Goal: Find specific page/section: Find specific page/section

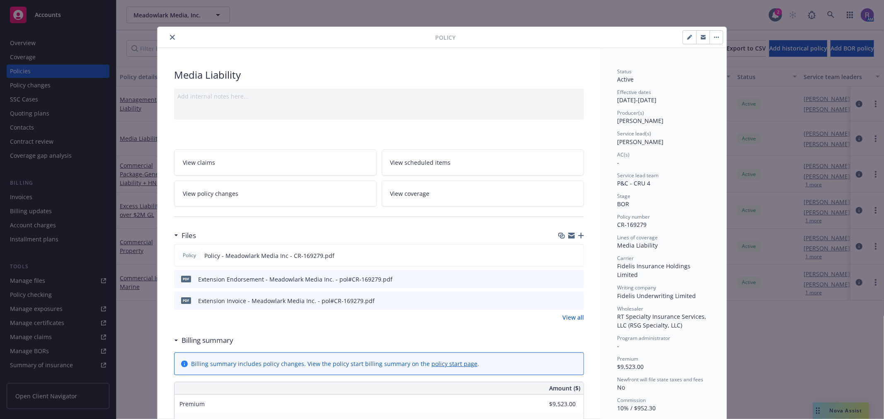
scroll to position [134, 0]
click at [170, 39] on icon "close" at bounding box center [172, 37] width 5 height 5
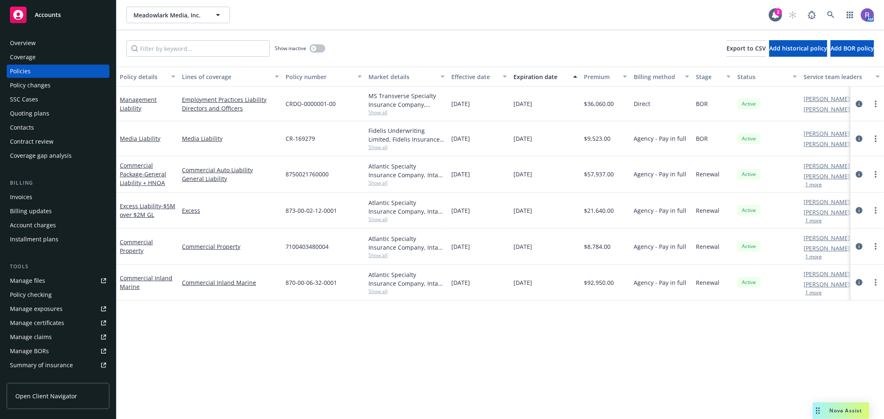
click at [35, 65] on div "Policies" at bounding box center [58, 71] width 96 height 13
click at [550, 348] on div "Policy details Lines of coverage Policy number Market details Effective date Ex…" at bounding box center [500, 243] width 768 height 353
click at [842, 413] on span "Nova Assist" at bounding box center [846, 410] width 33 height 7
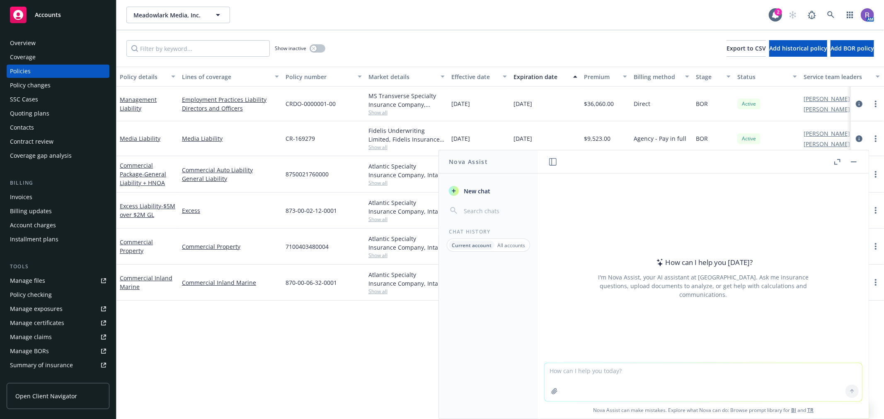
click at [611, 371] on textarea at bounding box center [704, 383] width 318 height 38
click at [341, 375] on div "Policy details Lines of coverage Policy number Market details Effective date Ex…" at bounding box center [500, 243] width 768 height 353
click at [857, 160] on button "button" at bounding box center [854, 162] width 10 height 10
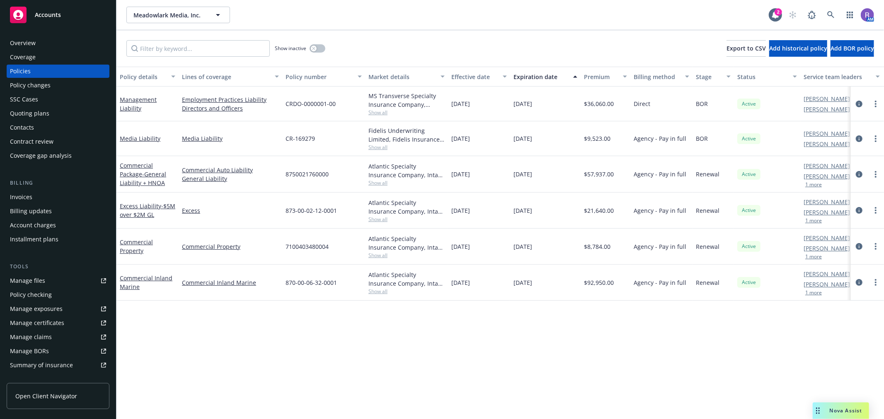
click at [604, 332] on div "Policy details Lines of coverage Policy number Market details Effective date Ex…" at bounding box center [500, 243] width 768 height 353
click at [636, 345] on div "Policy details Lines of coverage Policy number Market details Effective date Ex…" at bounding box center [500, 243] width 768 height 353
click at [829, 11] on icon at bounding box center [830, 14] width 7 height 7
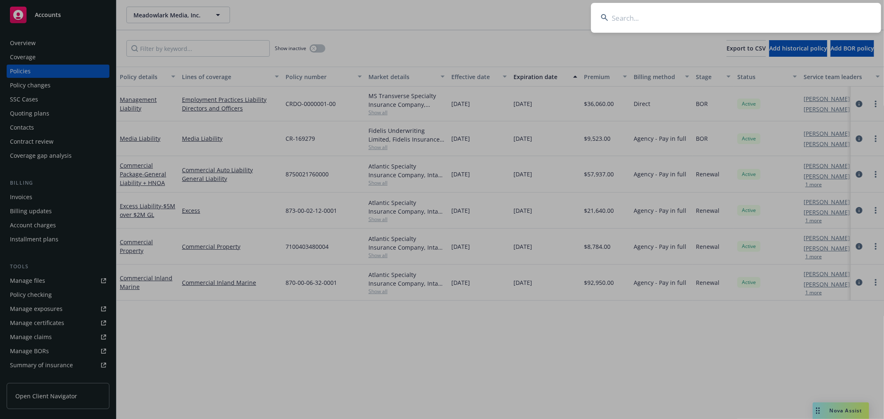
click at [829, 15] on input at bounding box center [736, 18] width 290 height 30
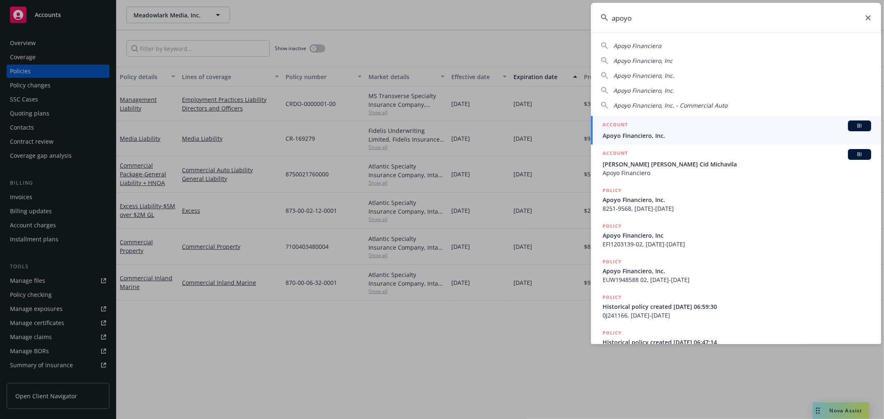
type input "apoyo"
click at [652, 133] on span "Apoyo Financiero, Inc." at bounding box center [737, 135] width 269 height 9
